Goal: Information Seeking & Learning: Find specific fact

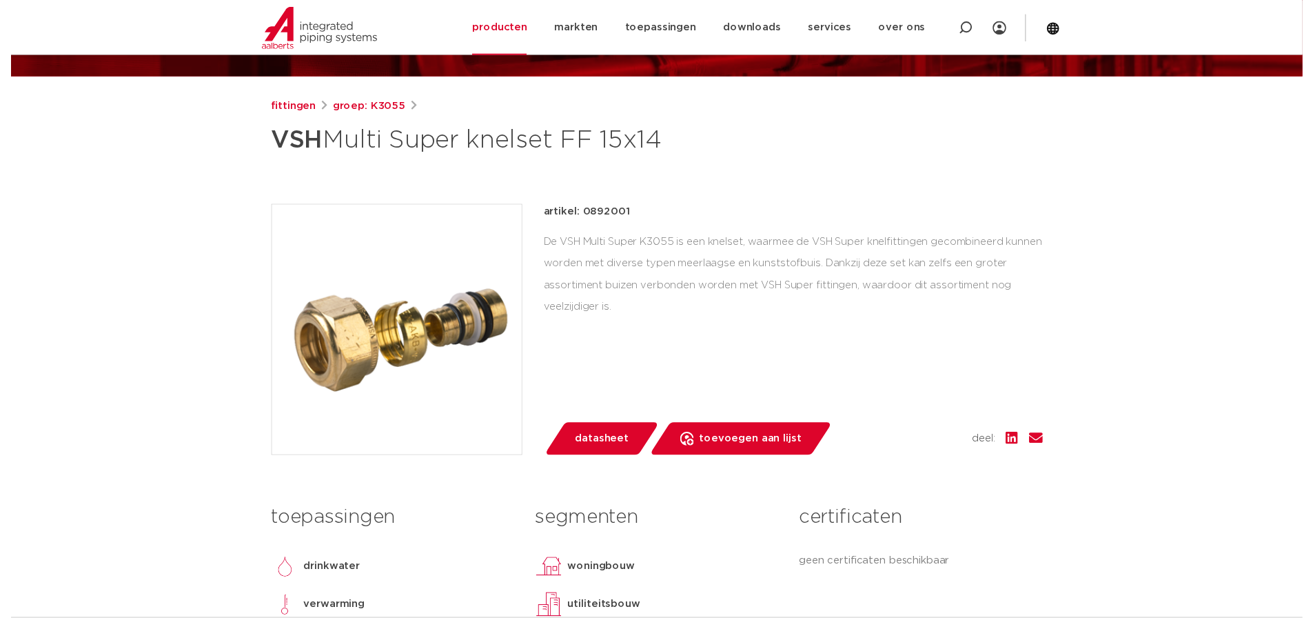
scroll to position [138, 0]
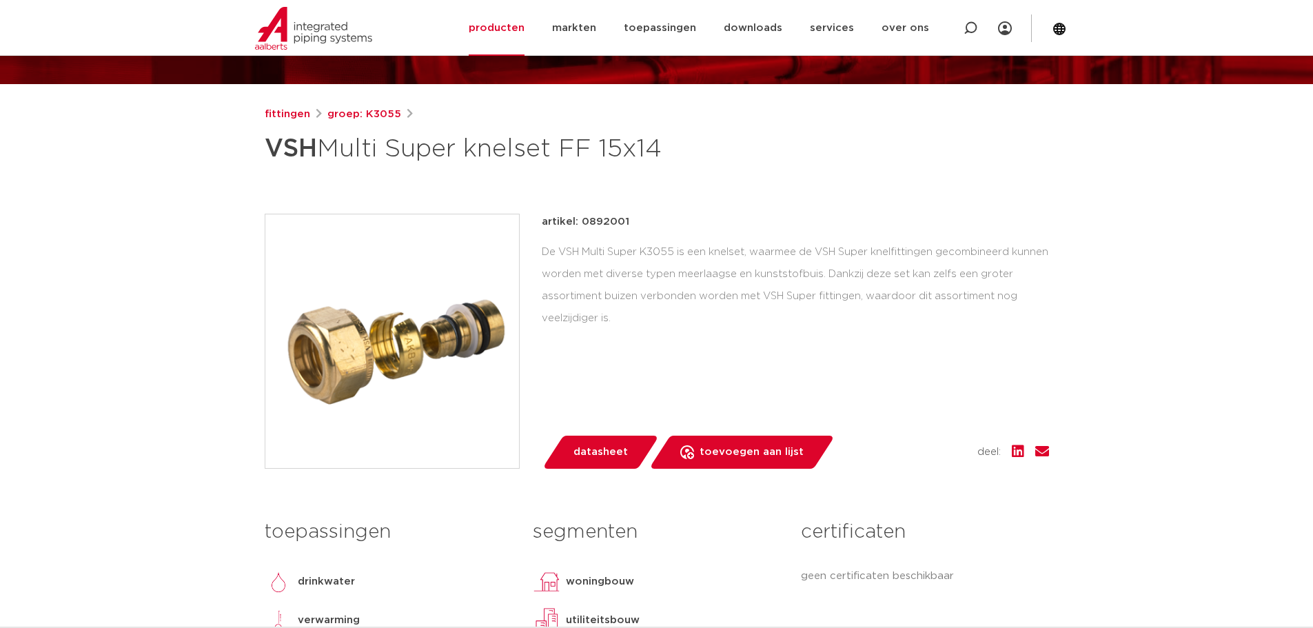
click at [574, 428] on div "artikel: 0892001 De VSH Multi Super K3055 is een knelset, waarmee de VSH Super …" at bounding box center [795, 341] width 507 height 255
click at [575, 440] on link "datasheet" at bounding box center [600, 452] width 117 height 33
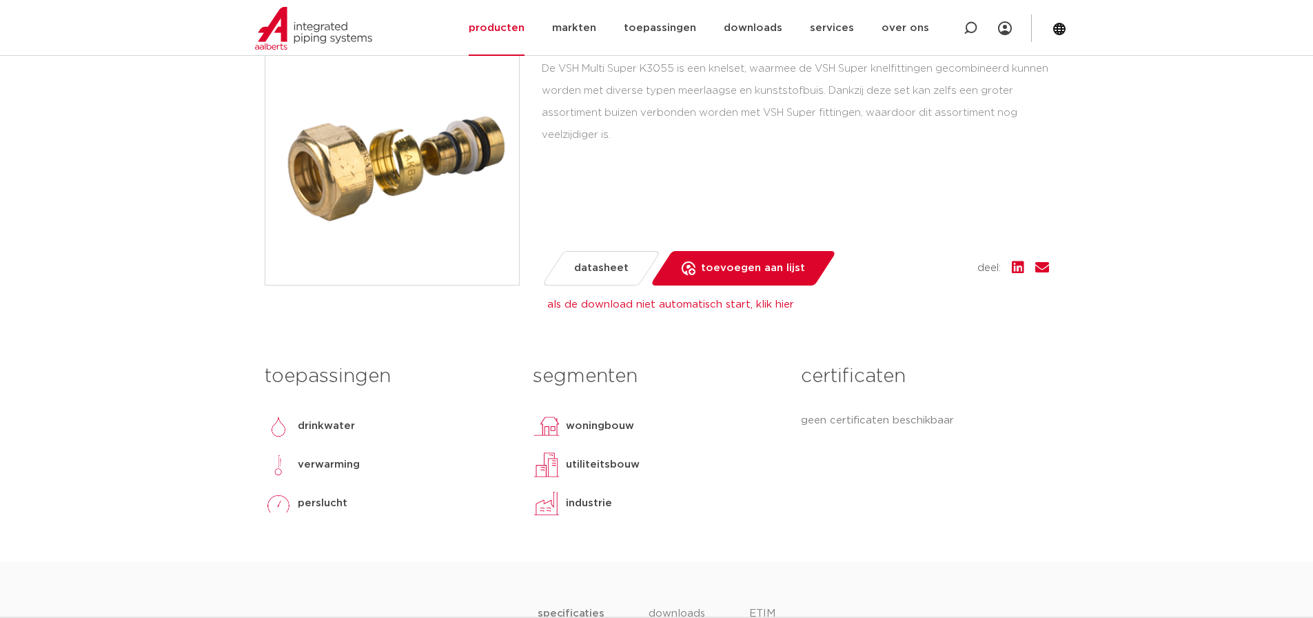
scroll to position [276, 0]
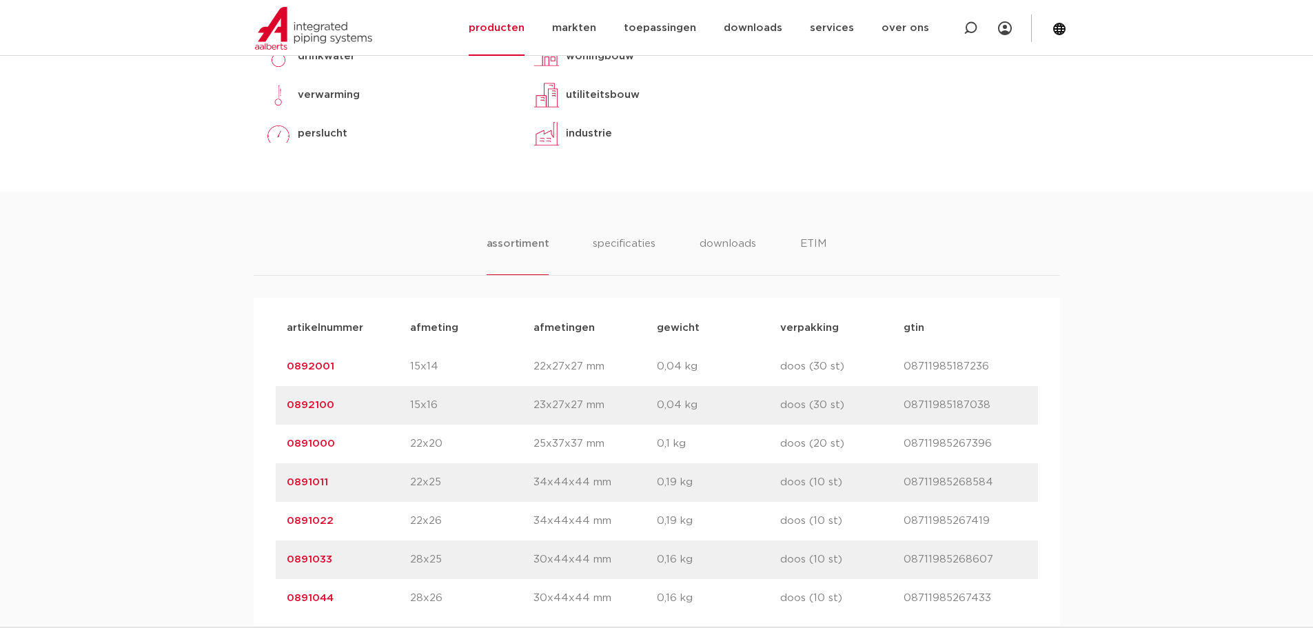
scroll to position [827, 0]
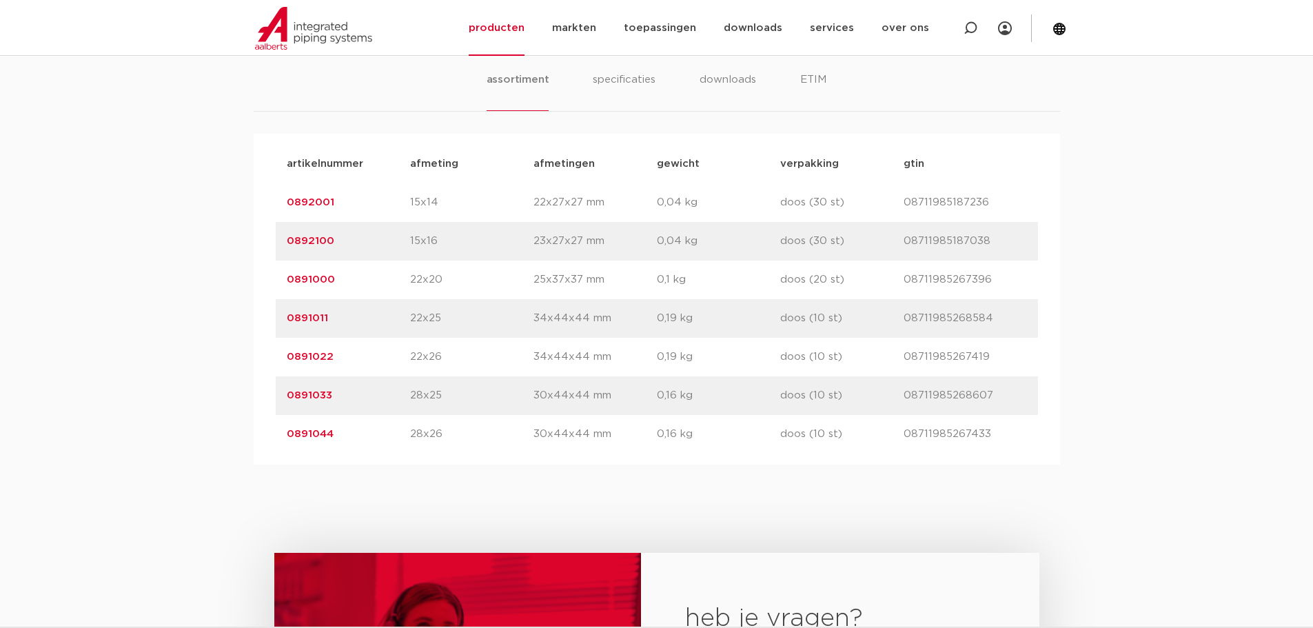
click at [435, 243] on p "15x16" at bounding box center [471, 241] width 123 height 17
click at [305, 237] on link "0892100" at bounding box center [311, 241] width 48 height 10
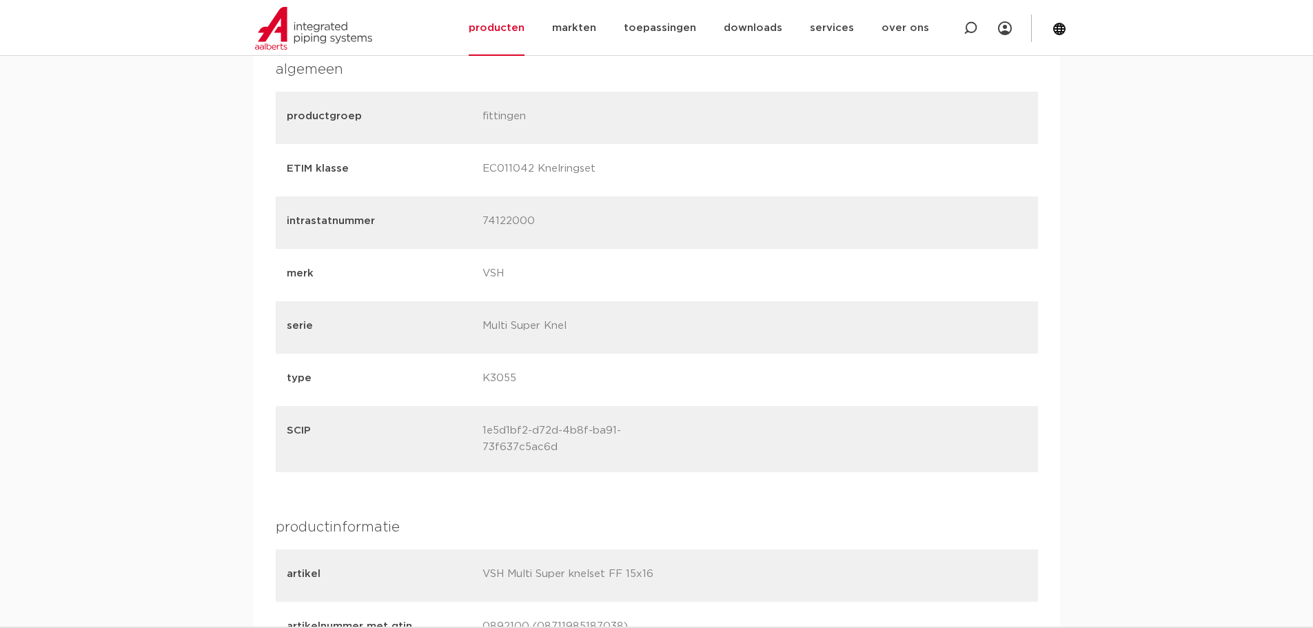
scroll to position [1310, 0]
